Goal: Task Accomplishment & Management: Use online tool/utility

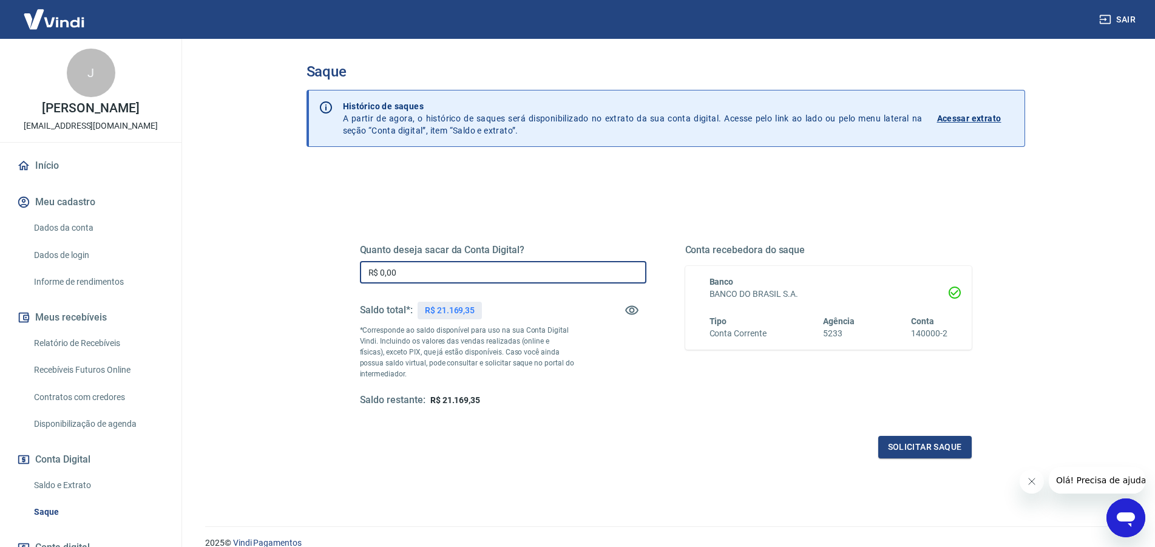
drag, startPoint x: 411, startPoint y: 268, endPoint x: 187, endPoint y: 282, distance: 224.4
click at [360, 282] on input "R$ 0,00" at bounding box center [503, 272] width 286 height 22
type input "R$ 21.169,35"
click at [910, 435] on div "Quanto deseja sacar da Conta Digital? R$ 21.169,35 ​ Saldo total*: R$ 21.169,35…" at bounding box center [666, 336] width 612 height 243
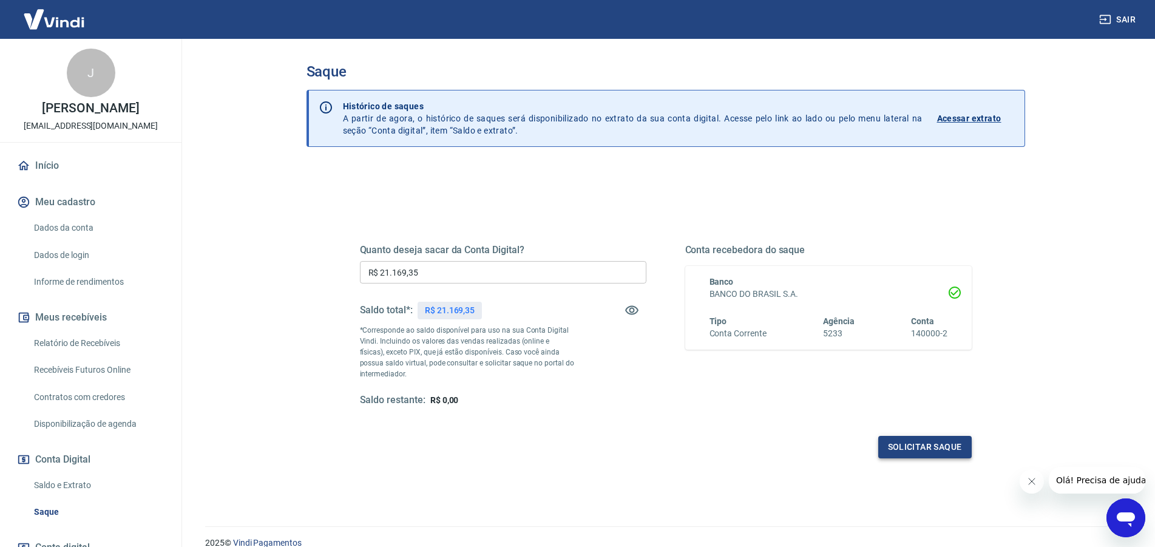
drag, startPoint x: 869, startPoint y: 448, endPoint x: 884, endPoint y: 453, distance: 15.6
click at [872, 449] on div "Solicitar saque" at bounding box center [666, 447] width 612 height 22
click at [884, 453] on button "Solicitar saque" at bounding box center [924, 447] width 93 height 22
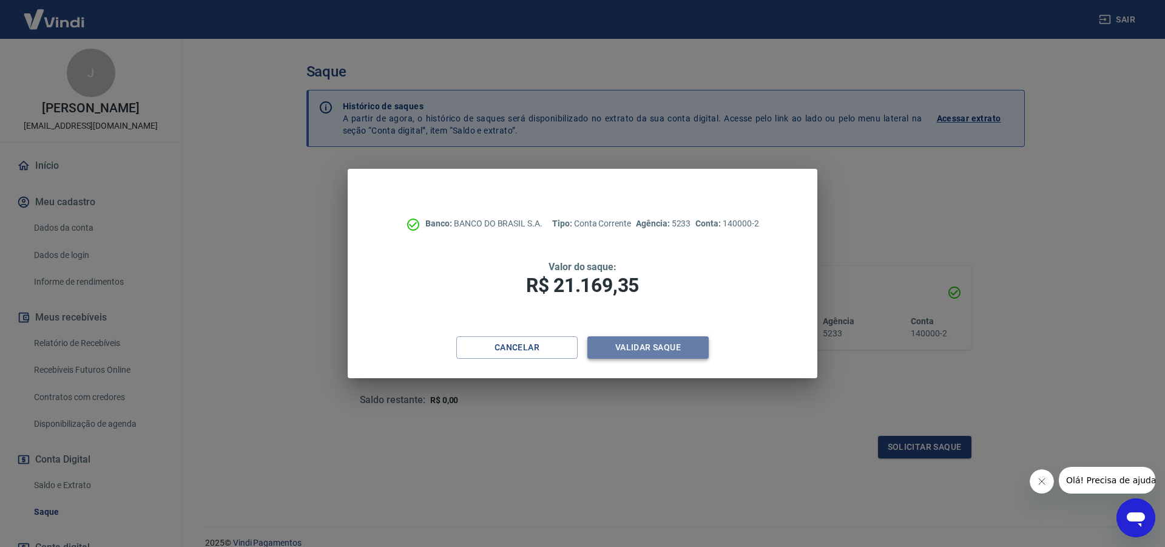
click at [634, 344] on button "Validar saque" at bounding box center [648, 347] width 121 height 22
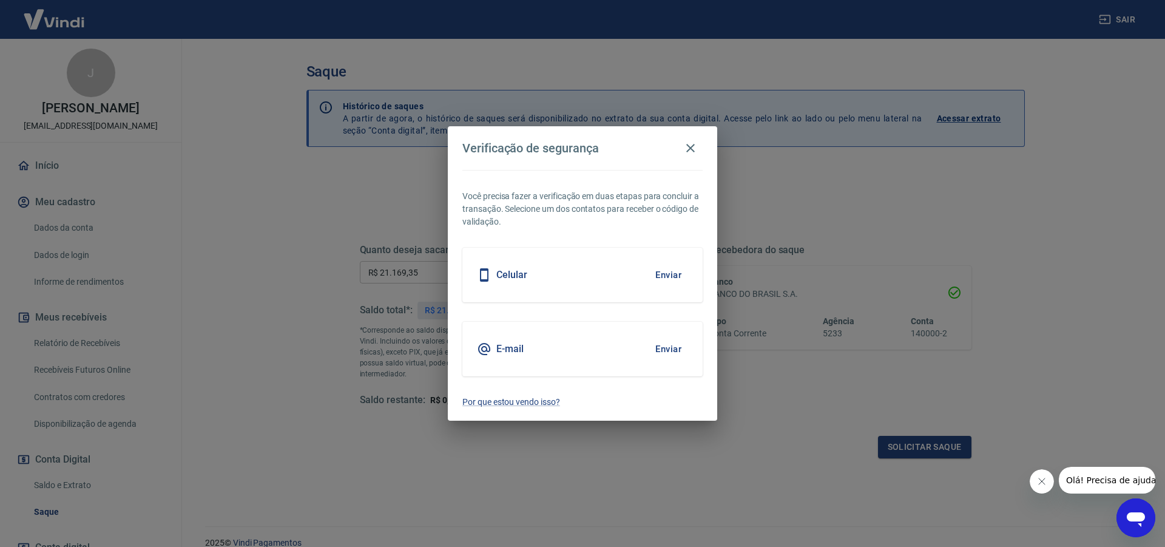
click at [674, 276] on button "Enviar" at bounding box center [668, 274] width 39 height 25
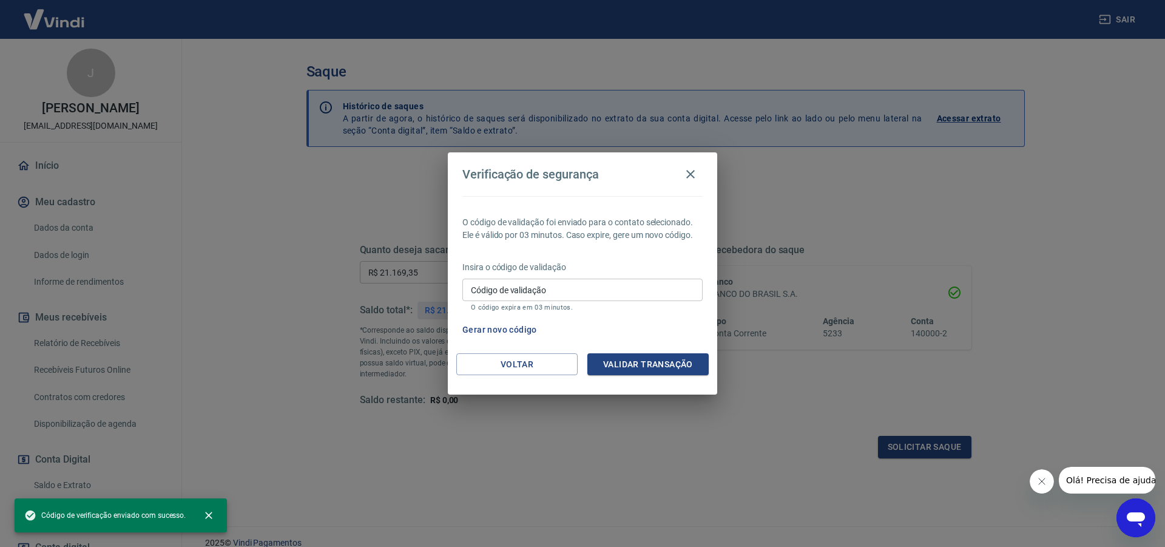
click at [574, 289] on input "Código de validação" at bounding box center [583, 290] width 240 height 22
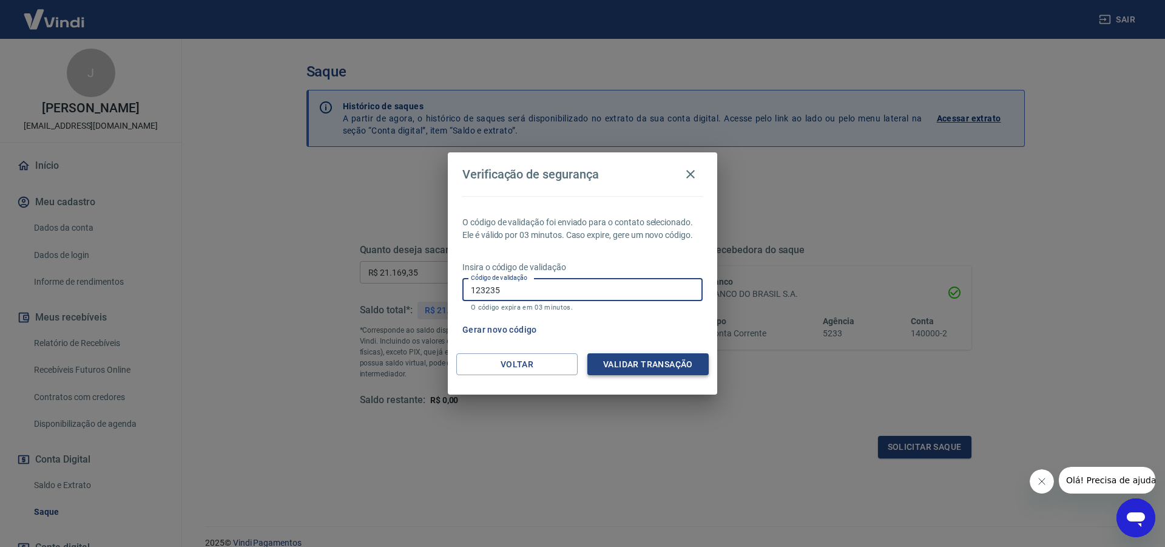
type input "123235"
click at [642, 363] on button "Validar transação" at bounding box center [648, 364] width 121 height 22
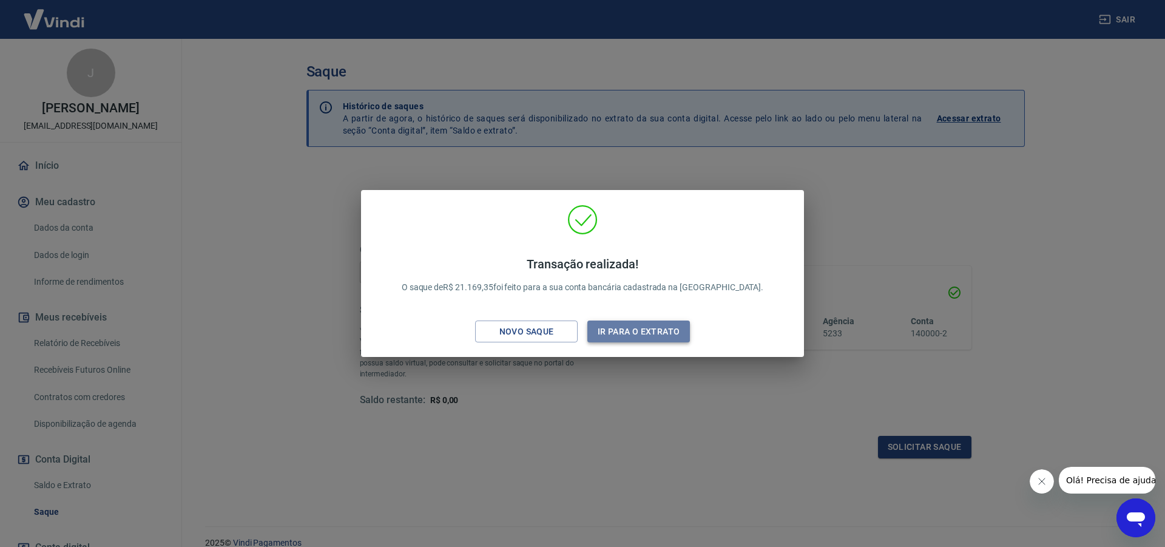
click at [604, 330] on button "Ir para o extrato" at bounding box center [639, 331] width 103 height 22
